Goal: Book appointment/travel/reservation

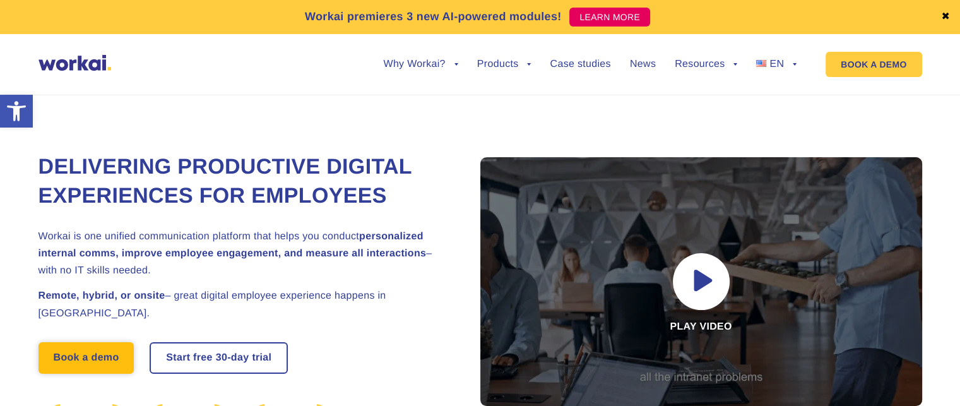
click at [92, 360] on link "Book a demo" at bounding box center [87, 358] width 96 height 32
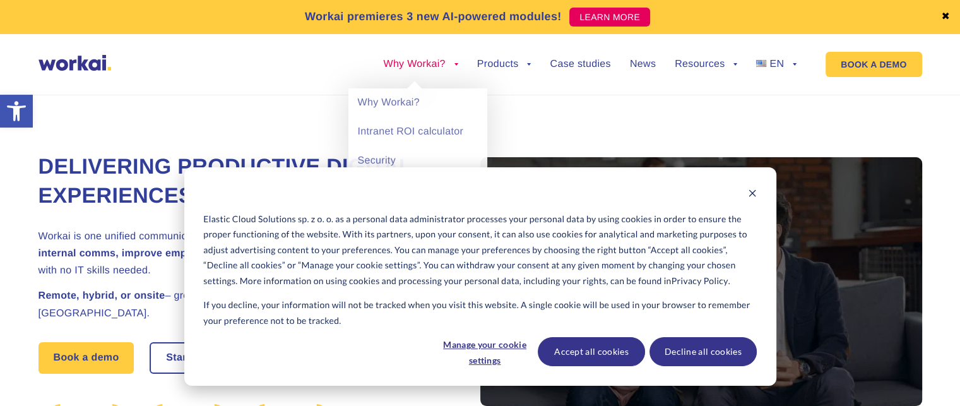
click at [384, 61] on link "Why Workai?" at bounding box center [420, 64] width 74 height 10
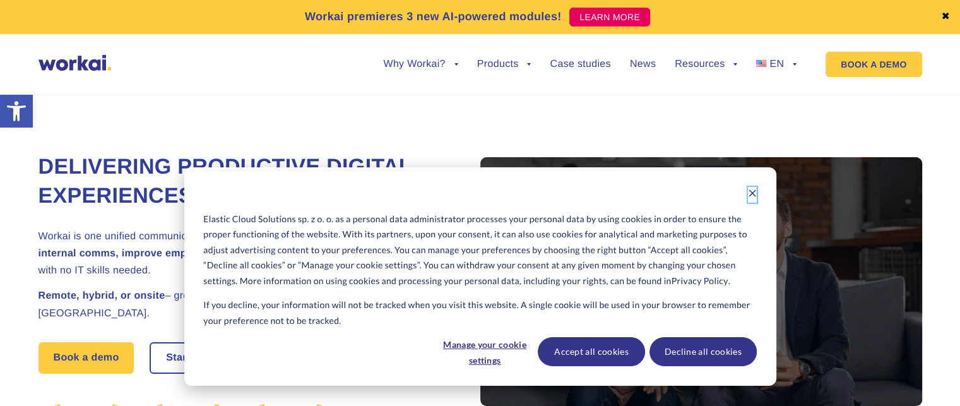
click at [753, 194] on icon "Dismiss cookie banner" at bounding box center [752, 193] width 7 height 7
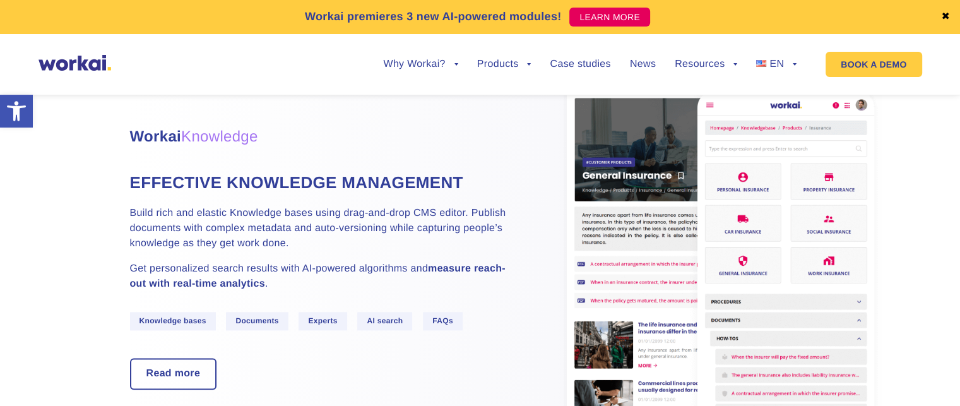
scroll to position [1700, 0]
